Goal: Task Accomplishment & Management: Use online tool/utility

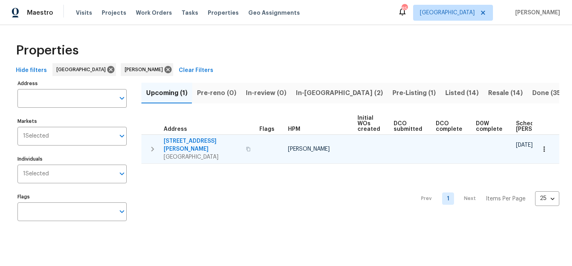
scroll to position [0, 87]
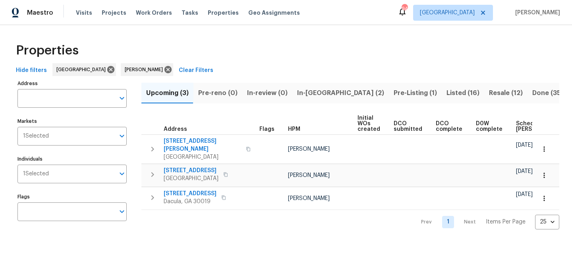
click at [303, 93] on span "In-[GEOGRAPHIC_DATA] (2)" at bounding box center [340, 92] width 87 height 11
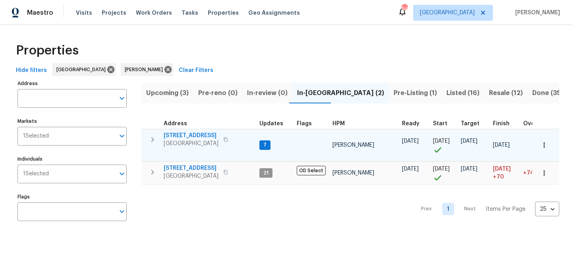
click at [195, 135] on span "201 Cedar Rock Trce" at bounding box center [191, 135] width 55 height 8
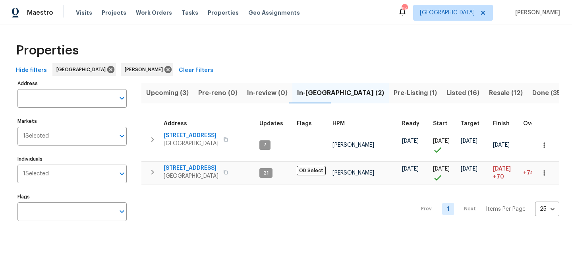
click at [394, 94] on span "Pre-Listing (1)" at bounding box center [415, 92] width 43 height 11
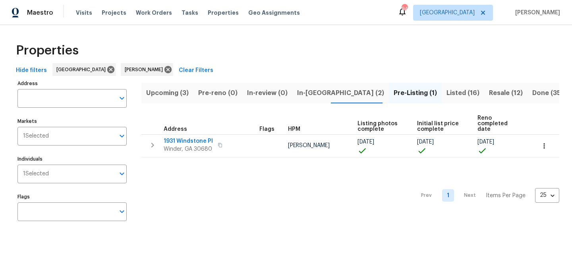
click at [315, 92] on span "In-reno (2)" at bounding box center [340, 92] width 87 height 11
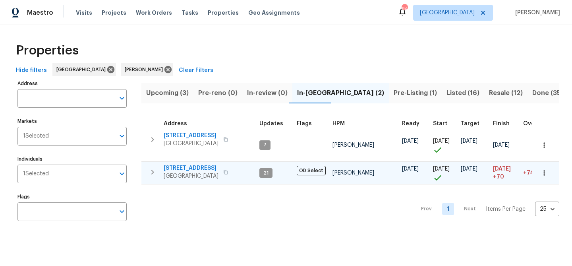
click at [223, 171] on icon "button" at bounding box center [225, 172] width 5 height 5
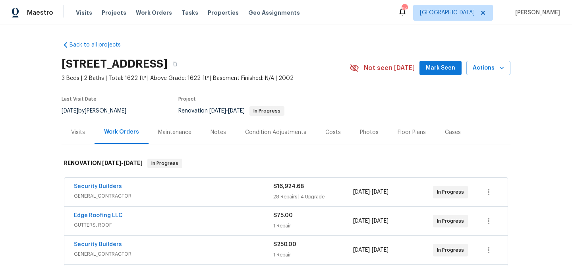
click at [438, 69] on span "Mark Seen" at bounding box center [440, 68] width 29 height 10
click at [224, 133] on div "Notes" at bounding box center [217, 132] width 15 height 8
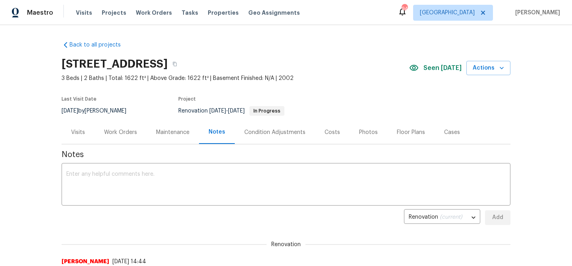
click at [118, 131] on div "Work Orders" at bounding box center [120, 132] width 33 height 8
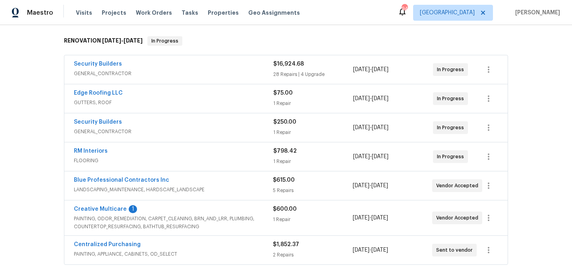
scroll to position [141, 0]
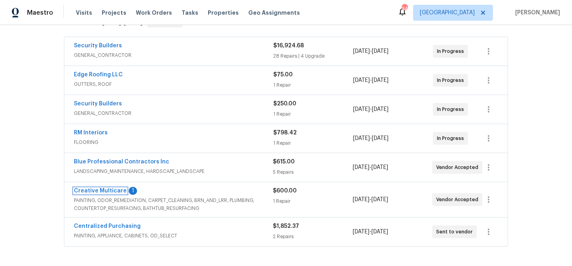
click at [110, 189] on link "Creative Multicare" at bounding box center [100, 191] width 53 height 6
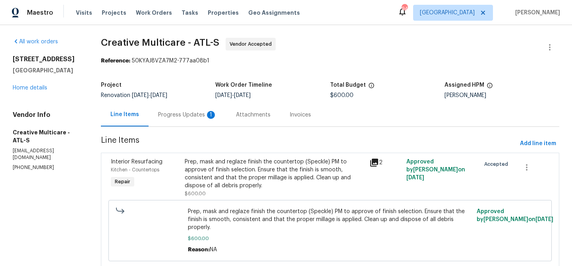
click at [194, 117] on div "Progress Updates 1" at bounding box center [187, 115] width 59 height 8
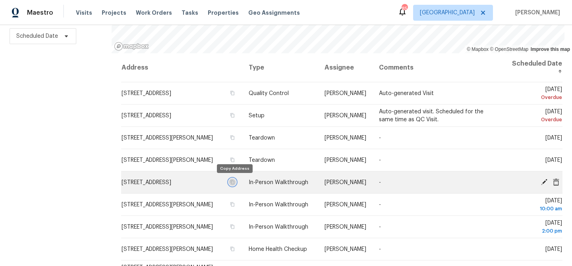
click at [234, 183] on icon "button" at bounding box center [232, 181] width 4 height 4
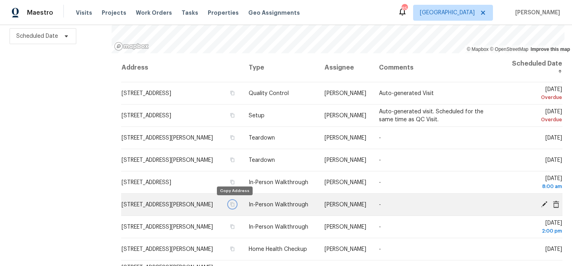
click at [233, 204] on icon "button" at bounding box center [232, 204] width 5 height 5
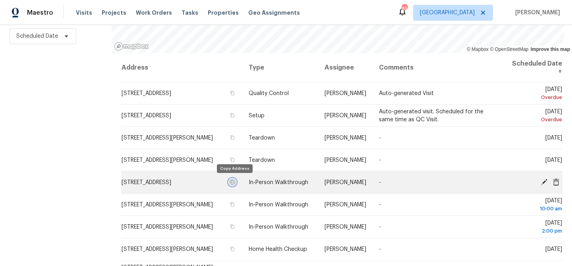
click at [232, 182] on icon "button" at bounding box center [232, 181] width 4 height 4
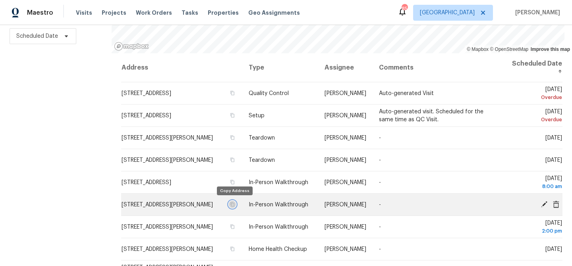
click at [233, 205] on icon "button" at bounding box center [232, 204] width 5 height 5
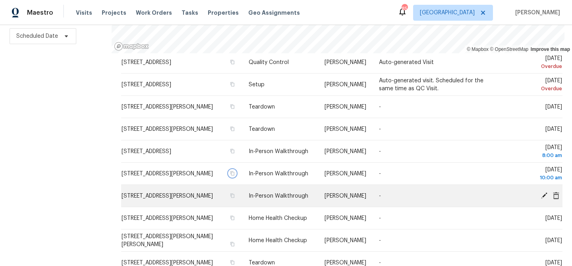
scroll to position [33, 0]
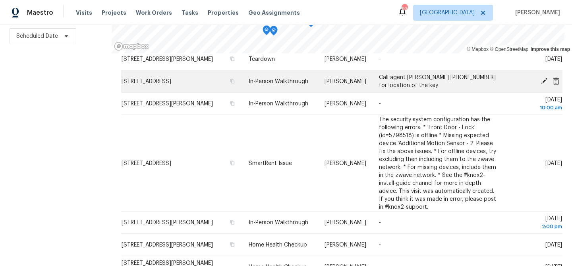
scroll to position [129, 0]
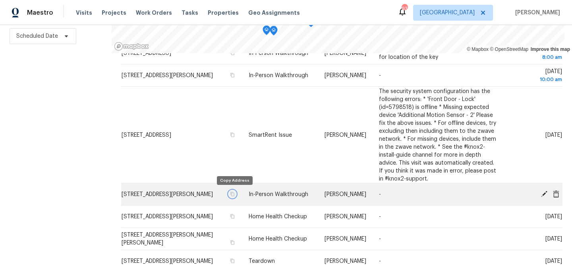
click at [233, 193] on icon "button" at bounding box center [232, 193] width 5 height 5
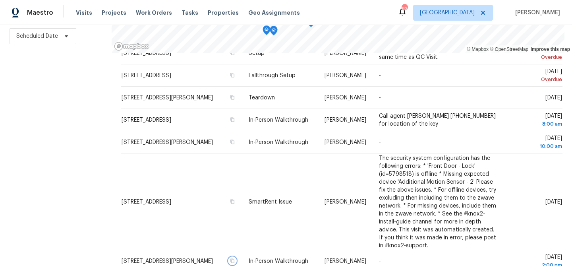
scroll to position [60, 0]
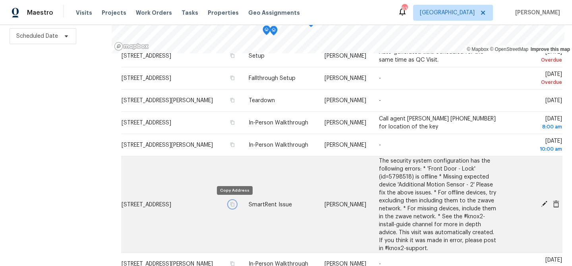
click at [234, 206] on icon "button" at bounding box center [232, 204] width 4 height 4
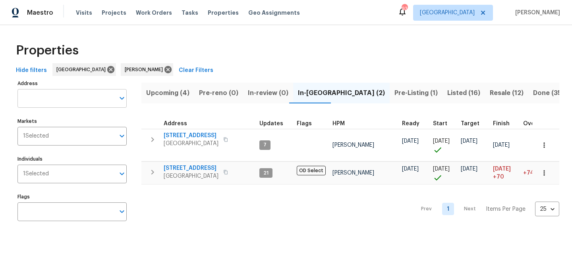
click at [59, 99] on input "Address" at bounding box center [65, 98] width 97 height 19
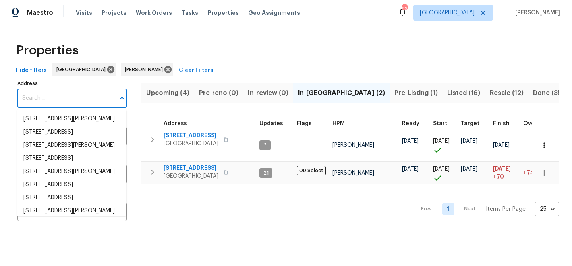
paste input "[STREET_ADDRESS]"
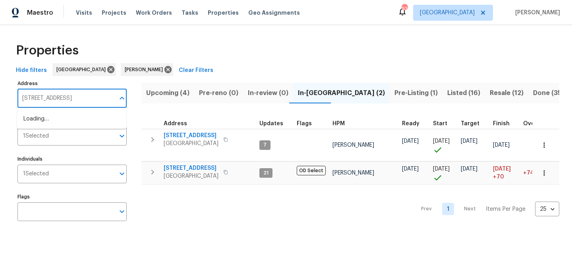
scroll to position [0, 7]
type input "[STREET_ADDRESS]"
click at [56, 116] on li "2656 Eldorado Pl Snellville GA 30078" at bounding box center [71, 118] width 109 height 13
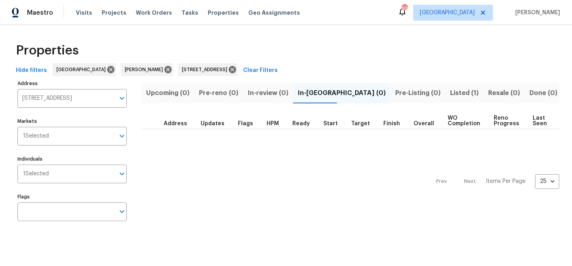
click at [450, 92] on span "Listed (1)" at bounding box center [464, 92] width 29 height 11
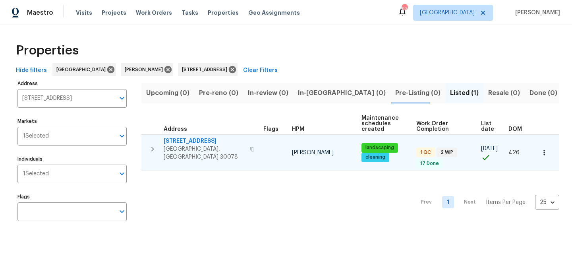
click at [192, 139] on span "2656 Eldorado Pl" at bounding box center [204, 141] width 81 height 8
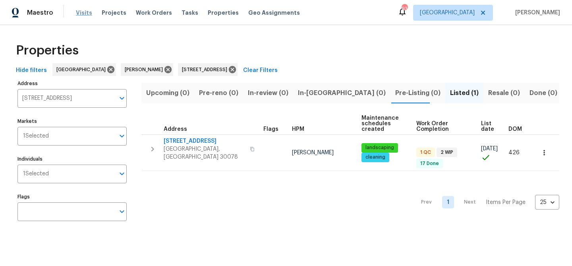
click at [80, 14] on span "Visits" at bounding box center [84, 13] width 16 height 8
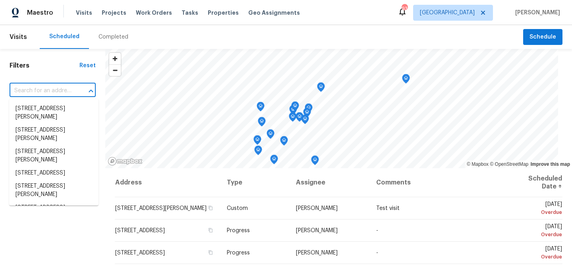
click at [64, 91] on input "text" at bounding box center [42, 91] width 64 height 12
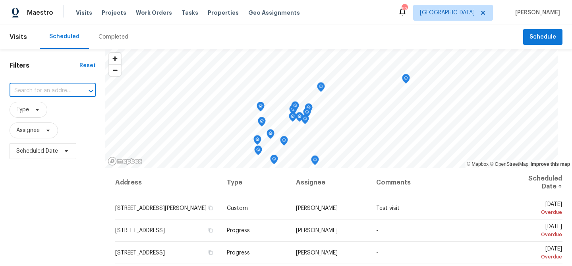
click at [60, 68] on h1 "Filters" at bounding box center [45, 66] width 70 height 8
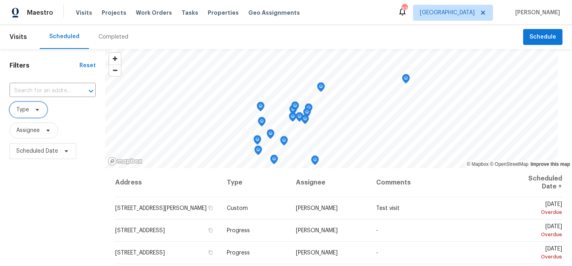
click at [39, 110] on icon at bounding box center [37, 109] width 6 height 6
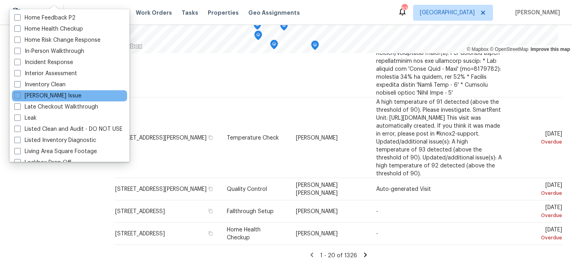
scroll to position [273, 0]
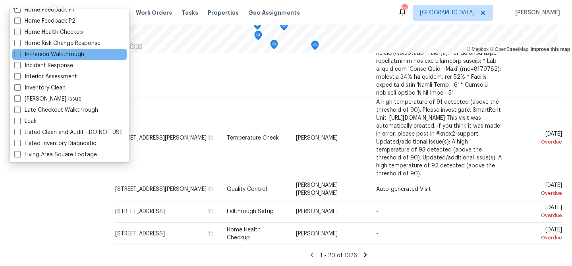
click at [48, 53] on label "In-Person Walkthrough" at bounding box center [49, 54] width 70 height 8
click at [19, 53] on input "In-Person Walkthrough" at bounding box center [16, 52] width 5 height 5
checkbox input "true"
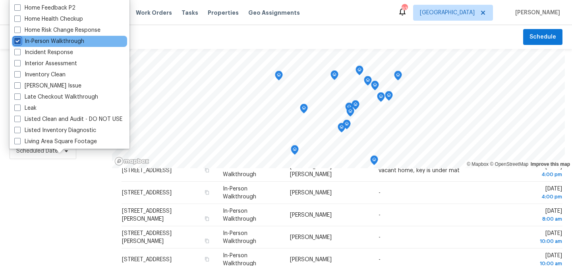
scroll to position [282, 0]
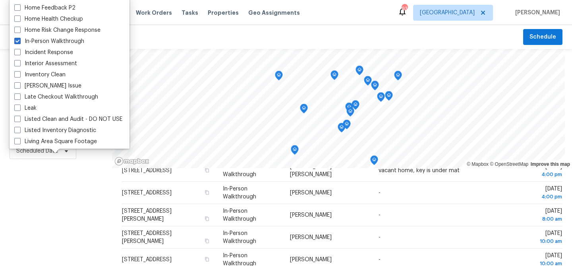
click at [58, 194] on div "Filters Reset ​ In-Person Walkthrough Assignee Scheduled Date" at bounding box center [56, 215] width 112 height 332
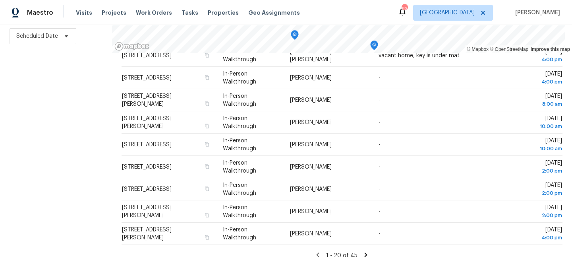
click at [365, 255] on icon at bounding box center [366, 254] width 3 height 4
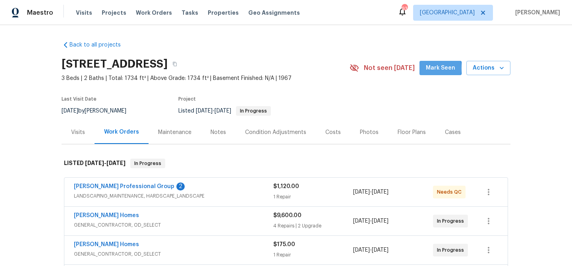
click at [434, 68] on span "Mark Seen" at bounding box center [440, 68] width 29 height 10
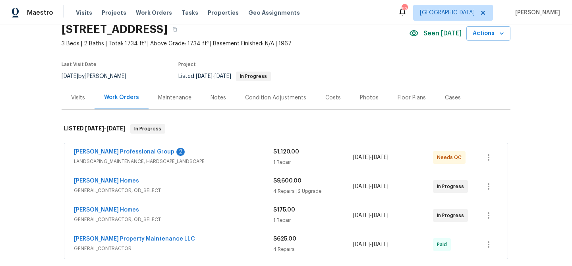
scroll to position [57, 0]
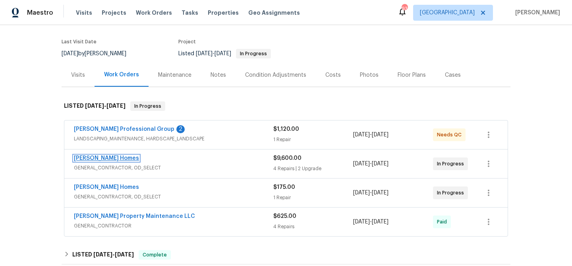
click at [109, 159] on link "[PERSON_NAME] Homes" at bounding box center [106, 158] width 65 height 6
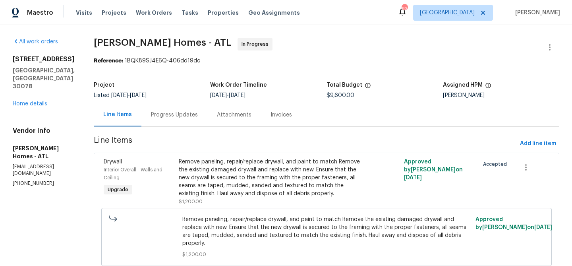
click at [167, 108] on div "Progress Updates" at bounding box center [174, 114] width 66 height 23
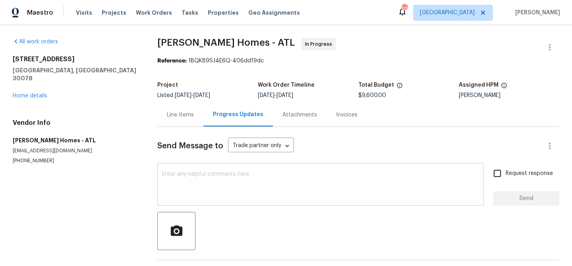
scroll to position [29, 0]
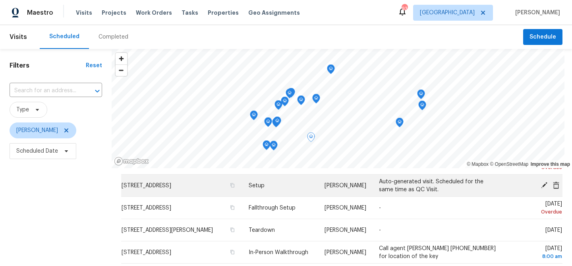
scroll to position [43, 0]
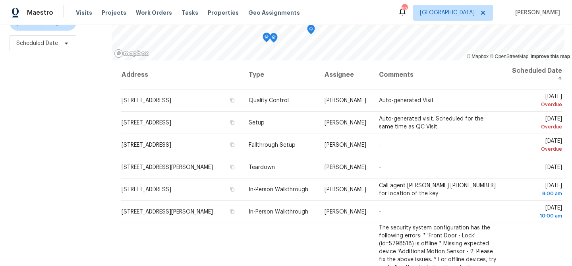
scroll to position [115, 0]
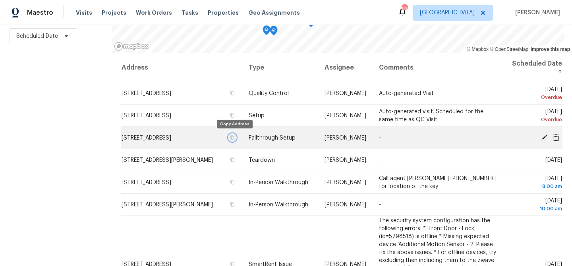
click at [234, 138] on icon "button" at bounding box center [232, 137] width 5 height 5
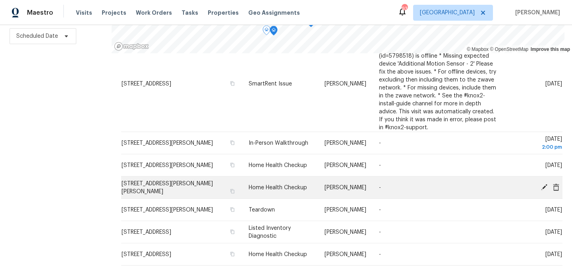
scroll to position [185, 0]
